Goal: Task Accomplishment & Management: Manage account settings

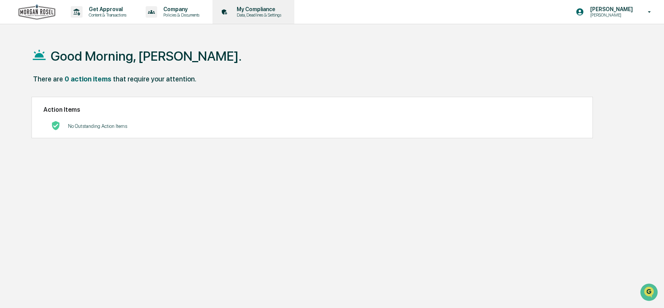
click at [257, 12] on p "My Compliance" at bounding box center [258, 9] width 55 height 6
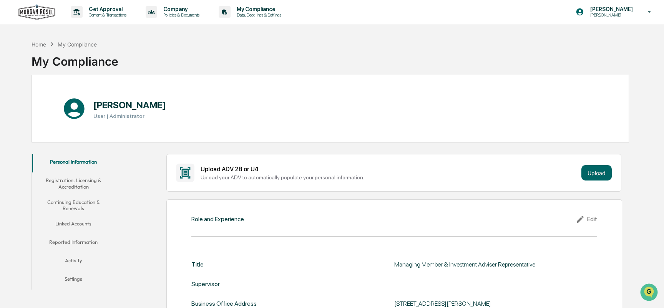
click at [80, 223] on button "Linked Accounts" at bounding box center [73, 225] width 83 height 18
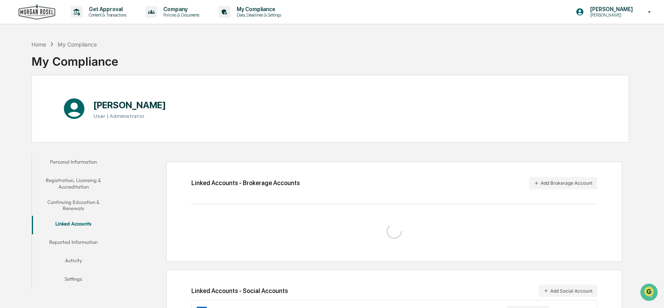
scroll to position [37, 0]
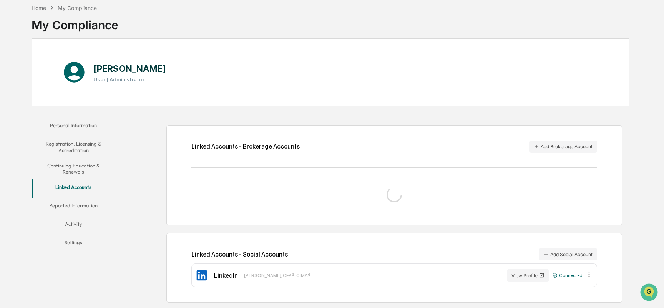
click at [88, 205] on button "Reported Information" at bounding box center [73, 207] width 83 height 18
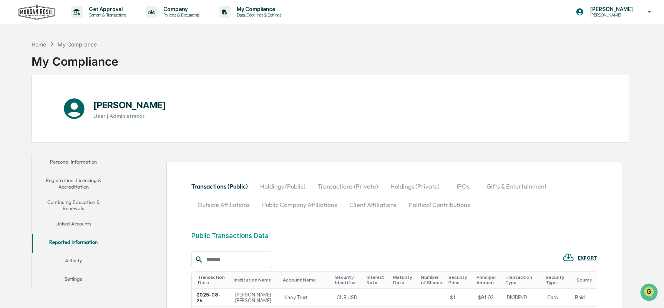
click at [339, 186] on button "Transactions (Private)" at bounding box center [348, 186] width 73 height 18
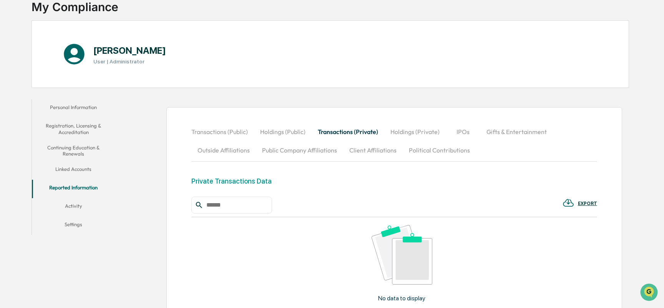
scroll to position [33, 0]
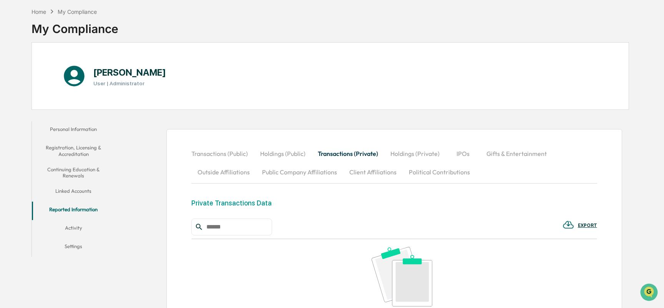
click at [424, 155] on button "Holdings (Private)" at bounding box center [415, 154] width 62 height 18
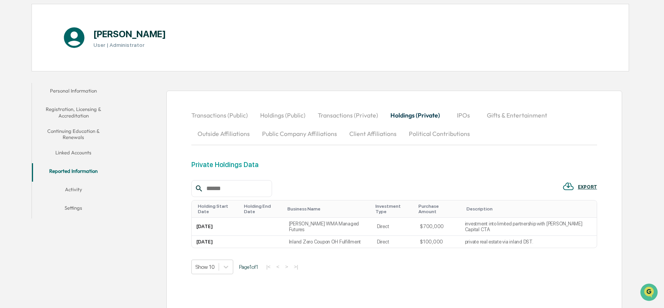
scroll to position [86, 0]
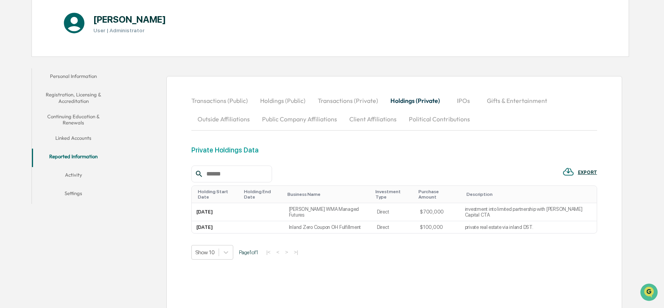
click at [460, 100] on button "IPOs" at bounding box center [463, 100] width 35 height 18
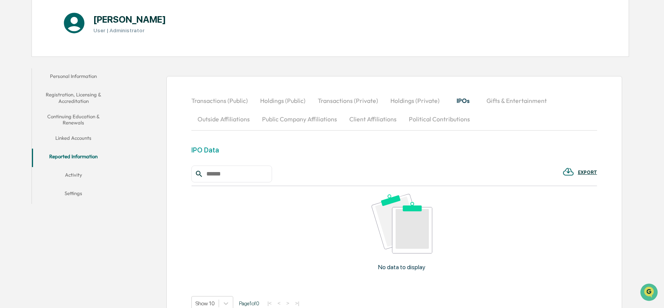
click at [499, 101] on button "Gifts & Entertainment" at bounding box center [516, 100] width 73 height 18
click at [233, 115] on button "Outside Affiliations" at bounding box center [223, 119] width 65 height 18
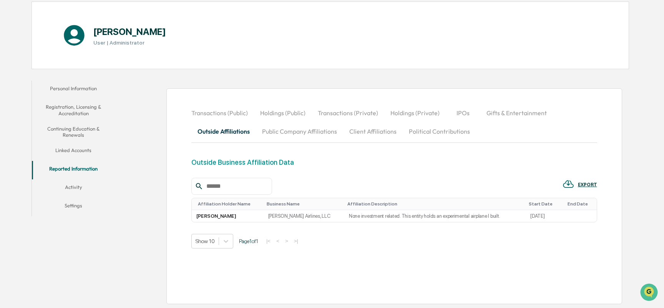
scroll to position [73, 0]
click at [294, 132] on button "Public Company Affiliations" at bounding box center [299, 131] width 87 height 18
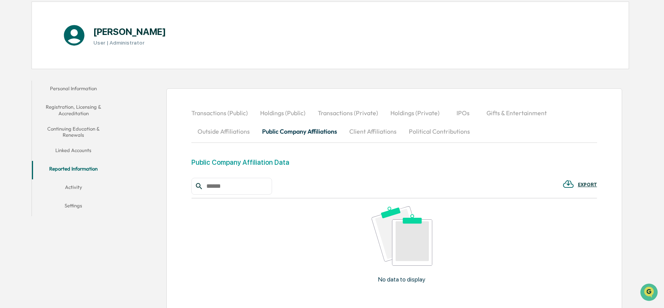
click at [369, 137] on button "Client Affiliations" at bounding box center [373, 131] width 60 height 18
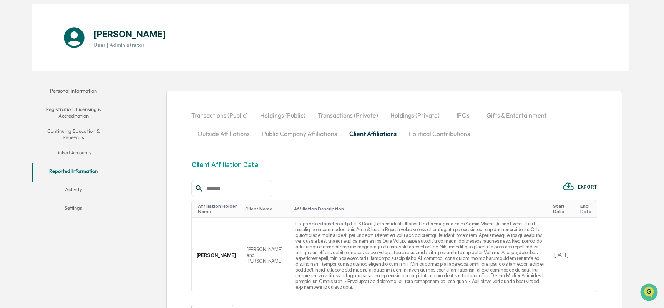
scroll to position [59, 0]
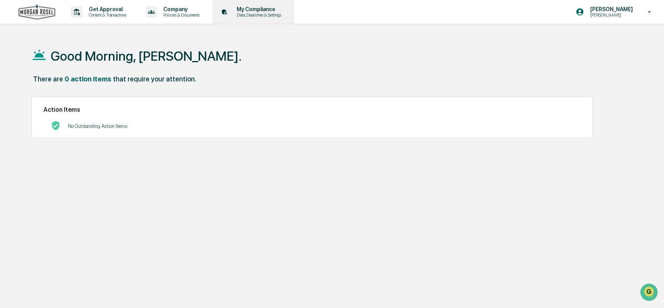
click at [259, 15] on p "Data, Deadlines & Settings" at bounding box center [258, 14] width 55 height 5
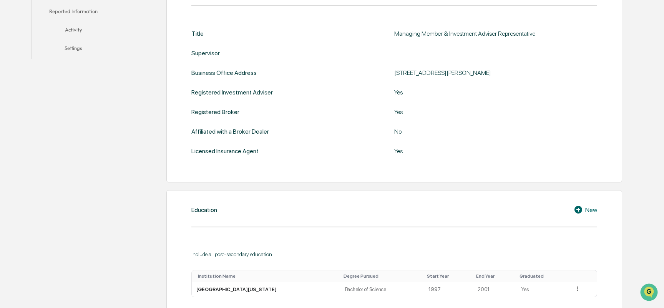
scroll to position [115, 0]
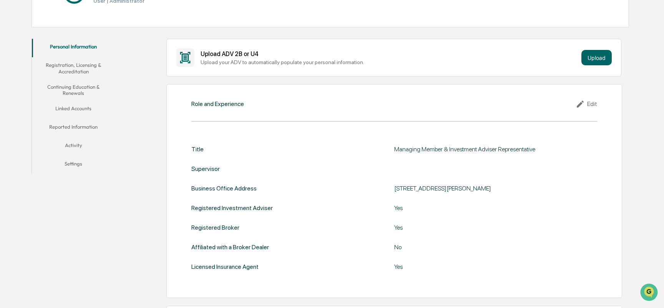
click at [70, 106] on button "Linked Accounts" at bounding box center [73, 110] width 83 height 18
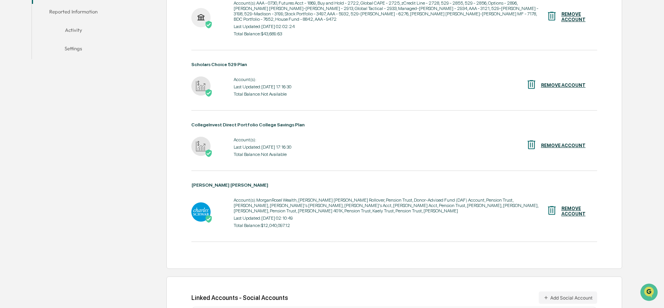
scroll to position [262, 0]
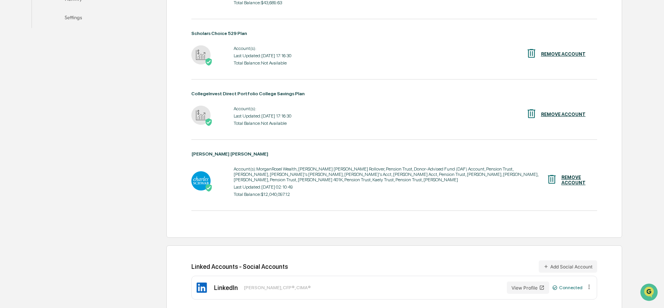
click at [590, 284] on icon at bounding box center [589, 287] width 7 height 7
click at [615, 251] on div "Linked Accounts - Social Accounts Add Social Account LinkedIn [PERSON_NAME], CF…" at bounding box center [394, 281] width 456 height 70
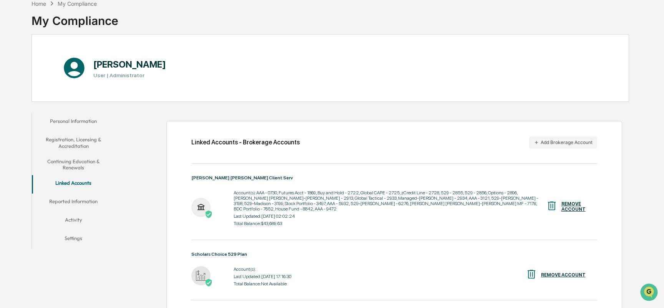
scroll to position [31, 0]
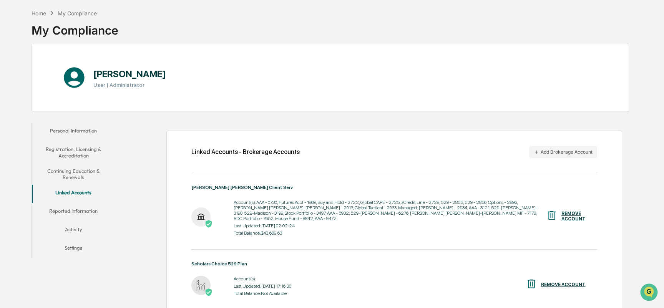
click at [75, 229] on button "Activity" at bounding box center [73, 231] width 83 height 18
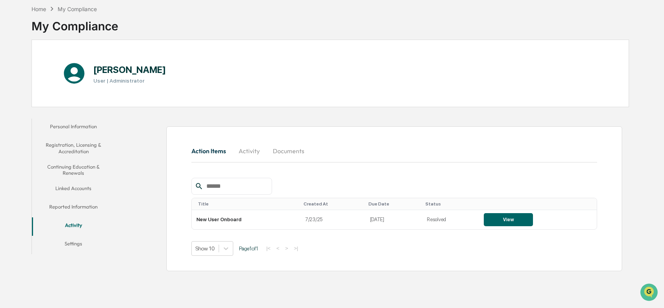
scroll to position [37, 0]
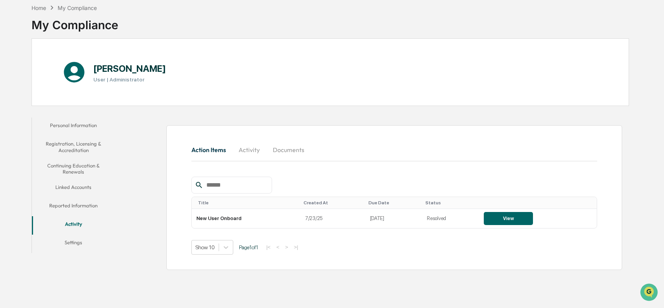
click at [243, 151] on button "Activity" at bounding box center [249, 150] width 35 height 18
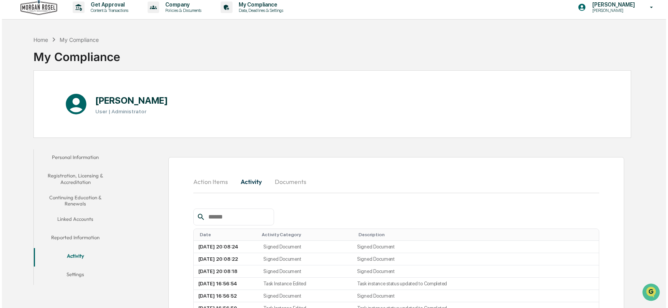
scroll to position [0, 0]
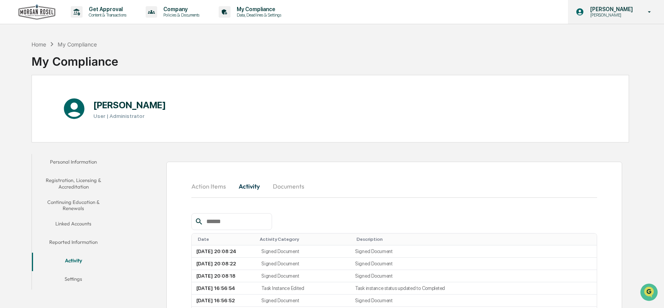
click at [623, 5] on div "[PERSON_NAME] [PERSON_NAME]" at bounding box center [616, 12] width 96 height 24
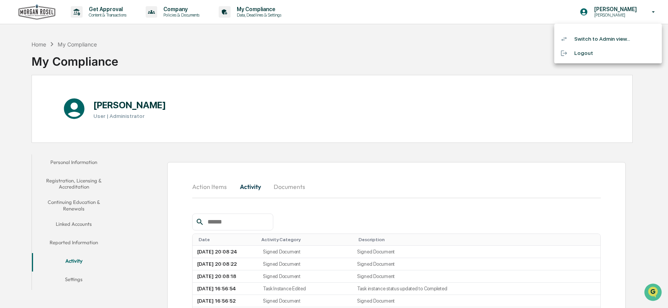
click at [588, 52] on li "Logout" at bounding box center [608, 53] width 108 height 14
